Goal: Navigation & Orientation: Find specific page/section

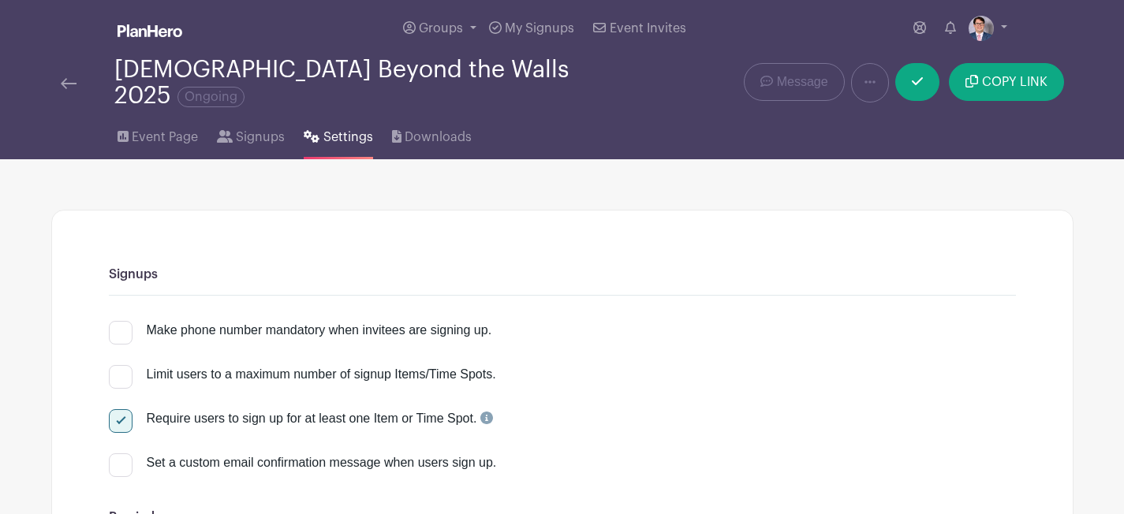
click at [57, 73] on div "[DEMOGRAPHIC_DATA] Beyond the Walls 2025 Ongoing" at bounding box center [349, 83] width 596 height 52
click at [62, 78] on img at bounding box center [69, 83] width 16 height 11
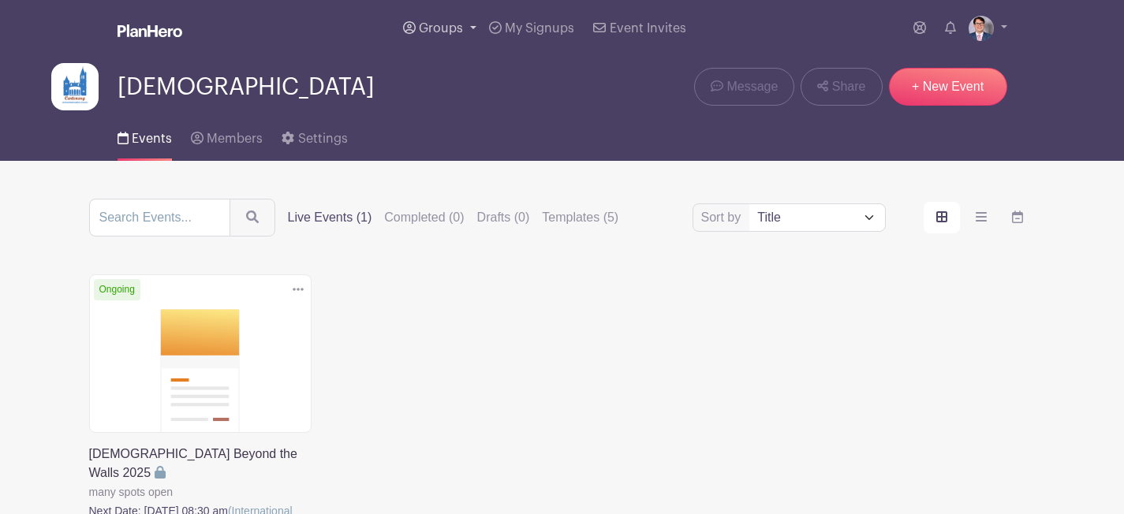
click at [467, 40] on link "Groups" at bounding box center [440, 28] width 86 height 57
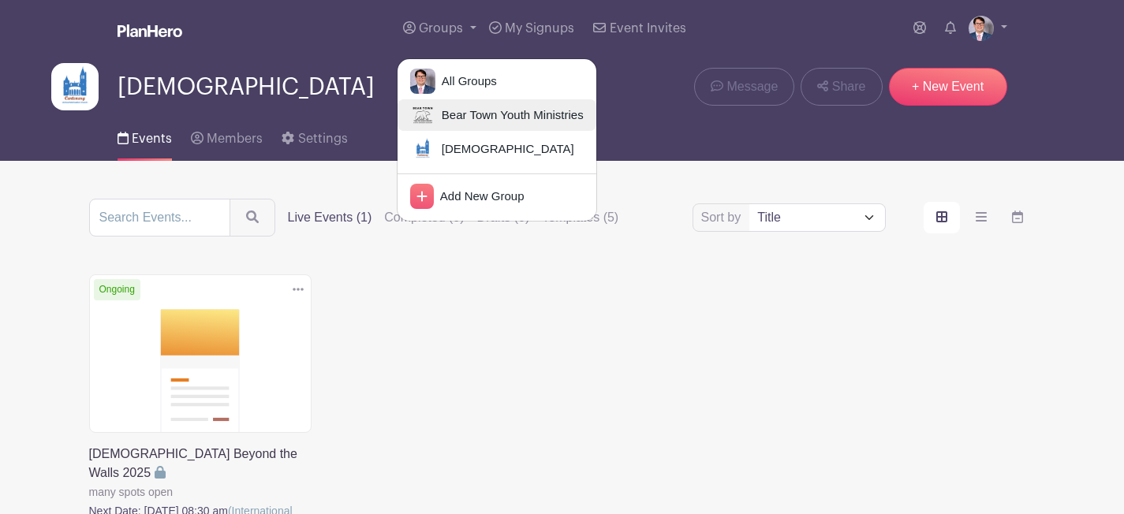
click at [477, 107] on span "Bear Town Youth Ministries" at bounding box center [510, 116] width 148 height 18
